Goal: Task Accomplishment & Management: Complete application form

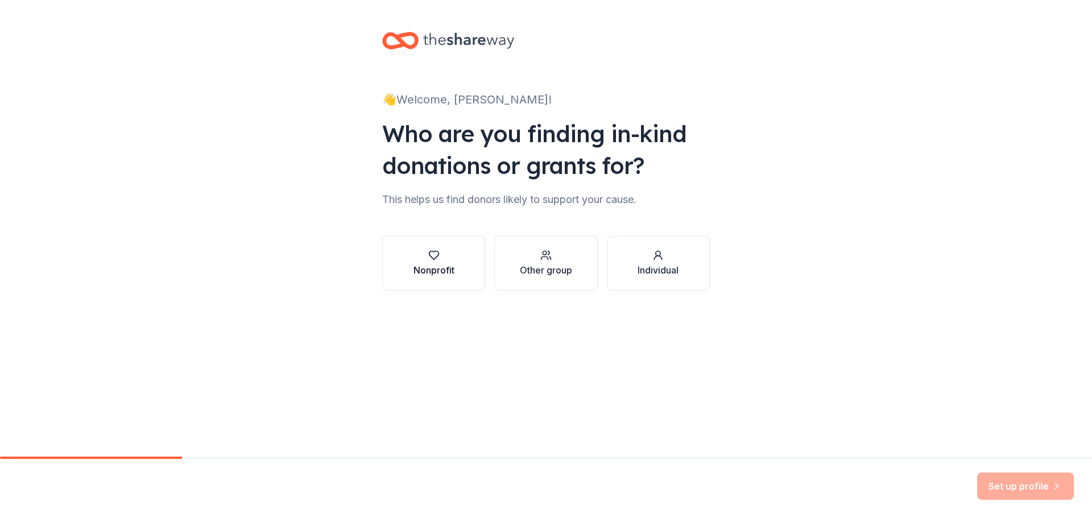
click at [445, 271] on div "Nonprofit" at bounding box center [434, 270] width 41 height 14
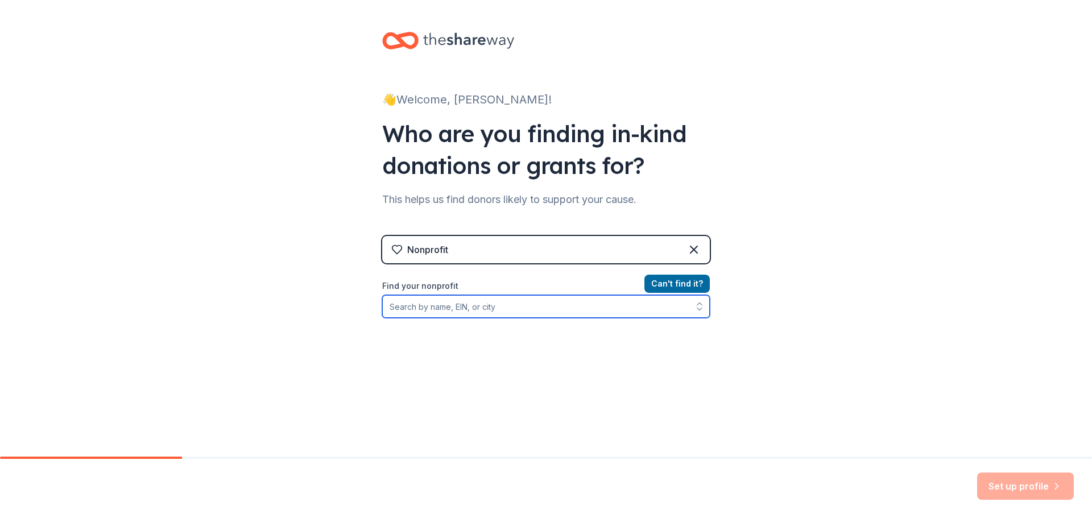
click at [448, 309] on input "Find your nonprofit" at bounding box center [546, 306] width 328 height 23
type input "[US_STATE] Afterschool Network"
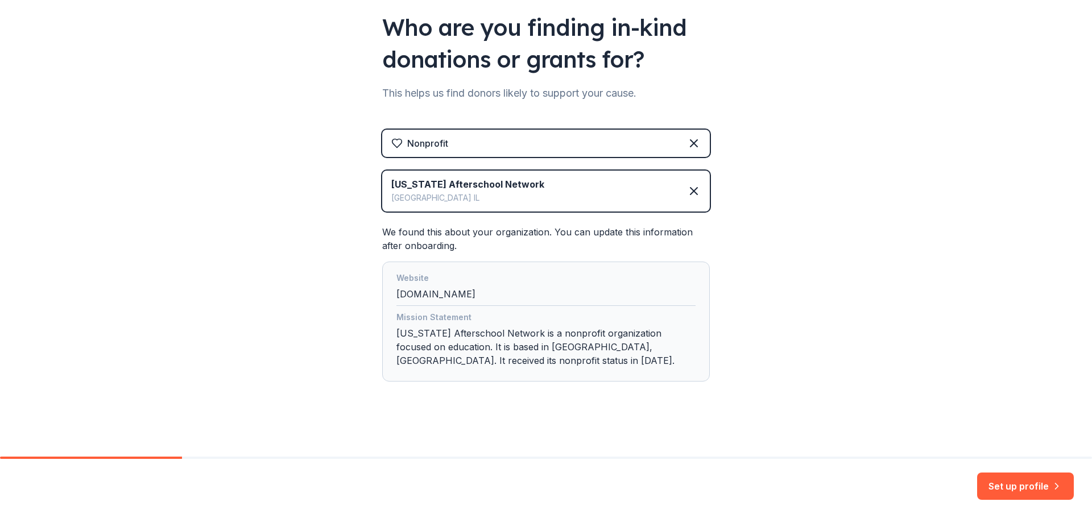
scroll to position [109, 0]
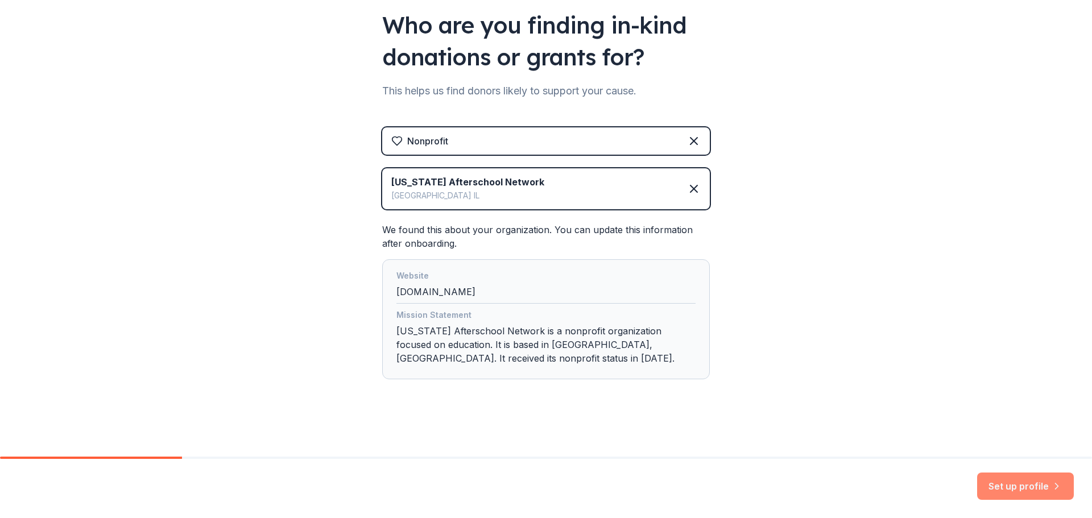
click at [1021, 489] on button "Set up profile" at bounding box center [1026, 486] width 97 height 27
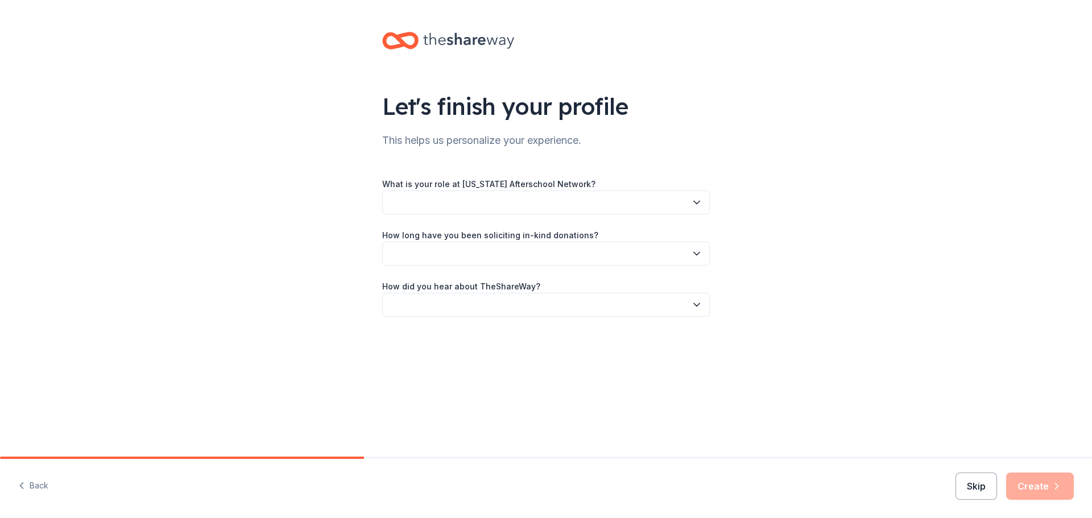
click at [975, 483] on button "Skip" at bounding box center [977, 486] width 42 height 27
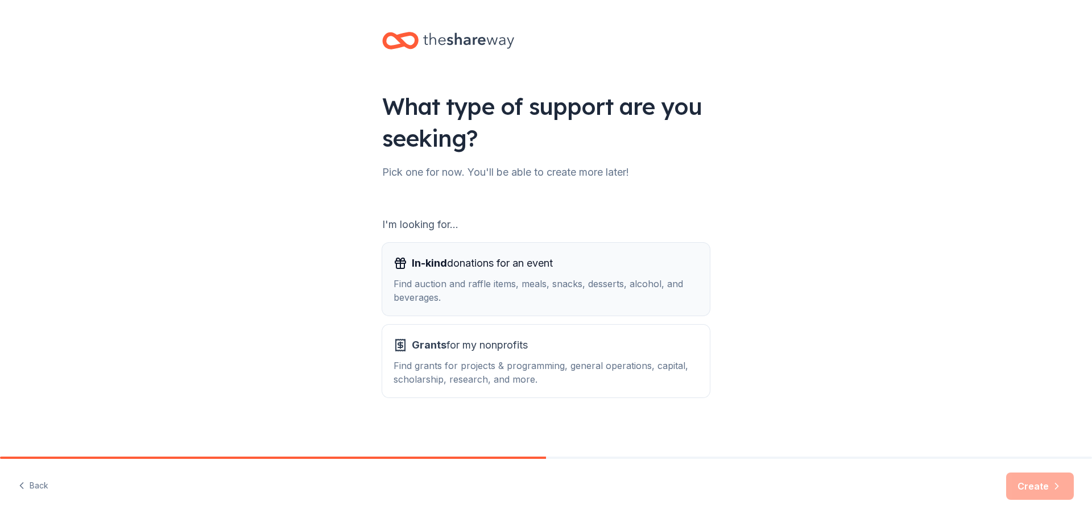
click at [498, 304] on div "Find auction and raffle items, meals, snacks, desserts, alcohol, and beverages." at bounding box center [546, 290] width 305 height 27
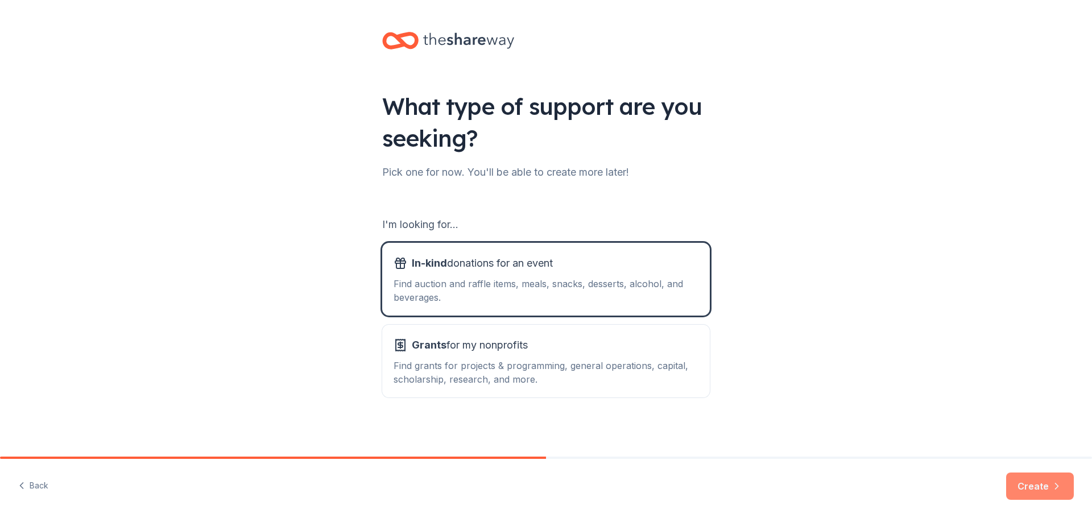
click at [1024, 478] on button "Create" at bounding box center [1041, 486] width 68 height 27
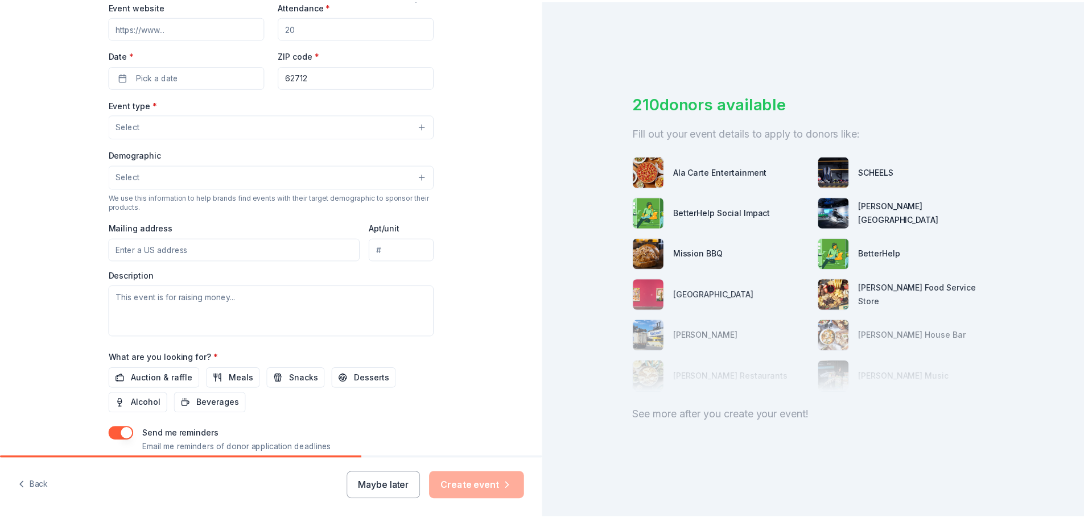
scroll to position [300, 0]
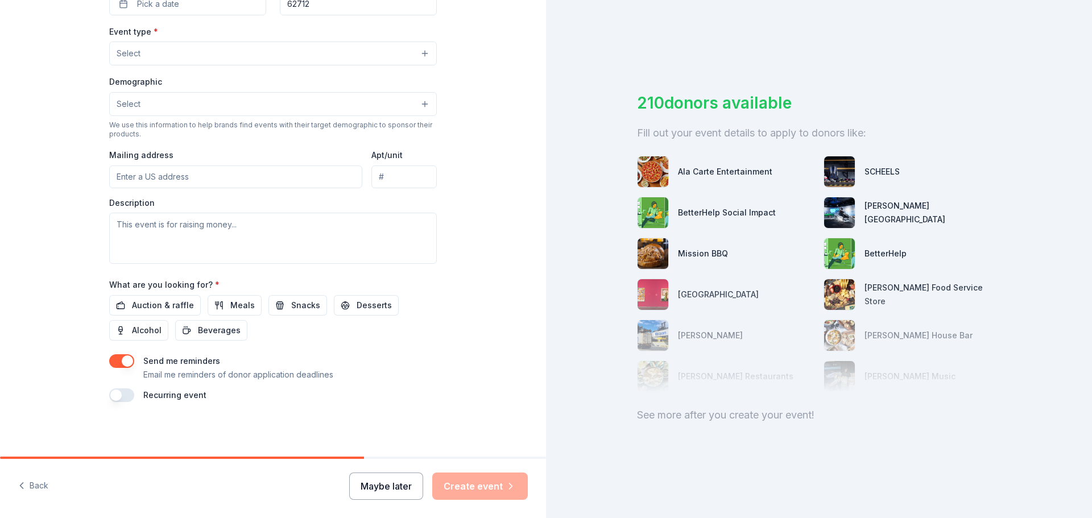
click at [407, 477] on button "Maybe later" at bounding box center [386, 486] width 74 height 27
click at [398, 486] on button "Maybe later" at bounding box center [386, 486] width 74 height 27
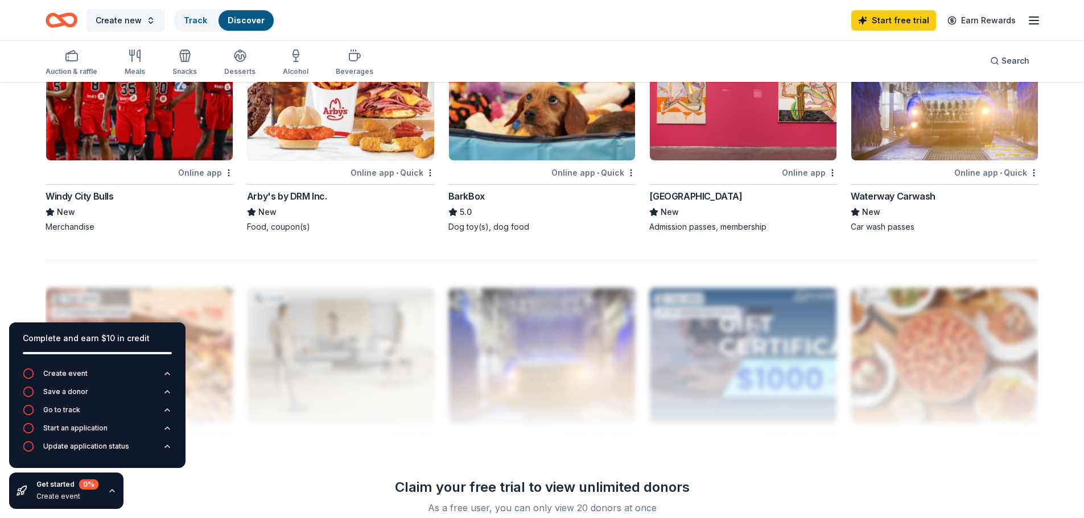
scroll to position [1024, 0]
